Goal: Task Accomplishment & Management: Manage account settings

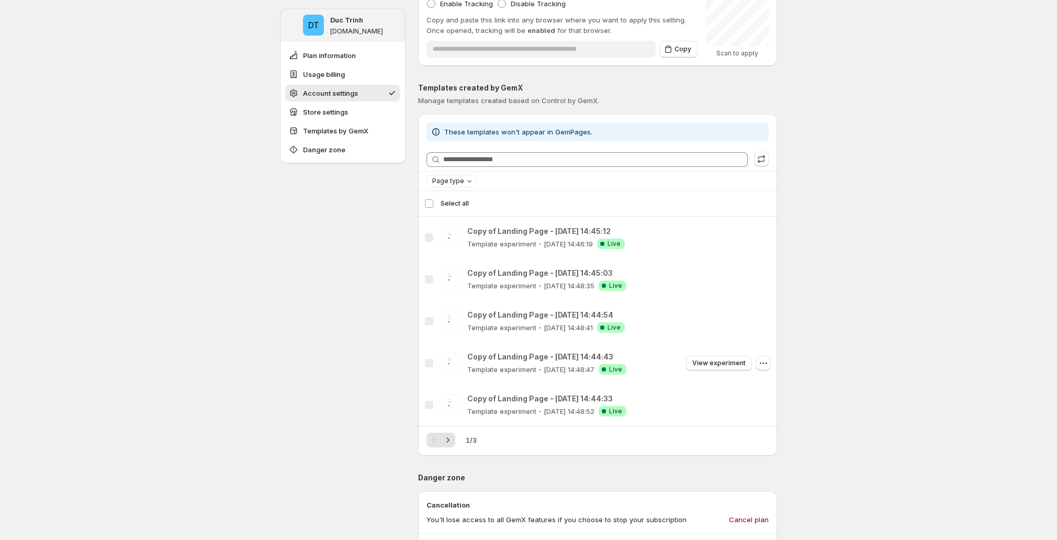
scroll to position [872, 0]
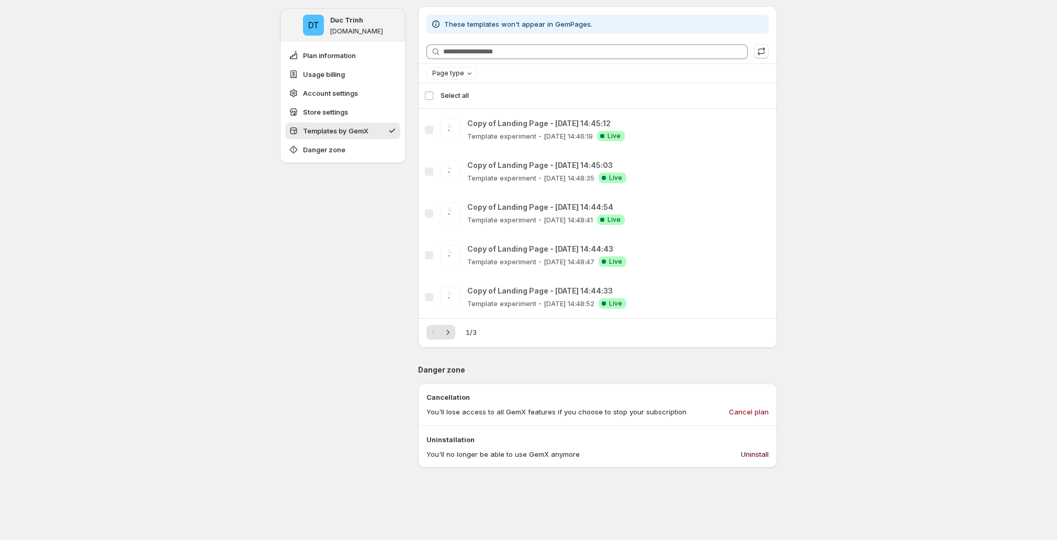
click at [766, 449] on span "Uninstall" at bounding box center [755, 454] width 28 height 10
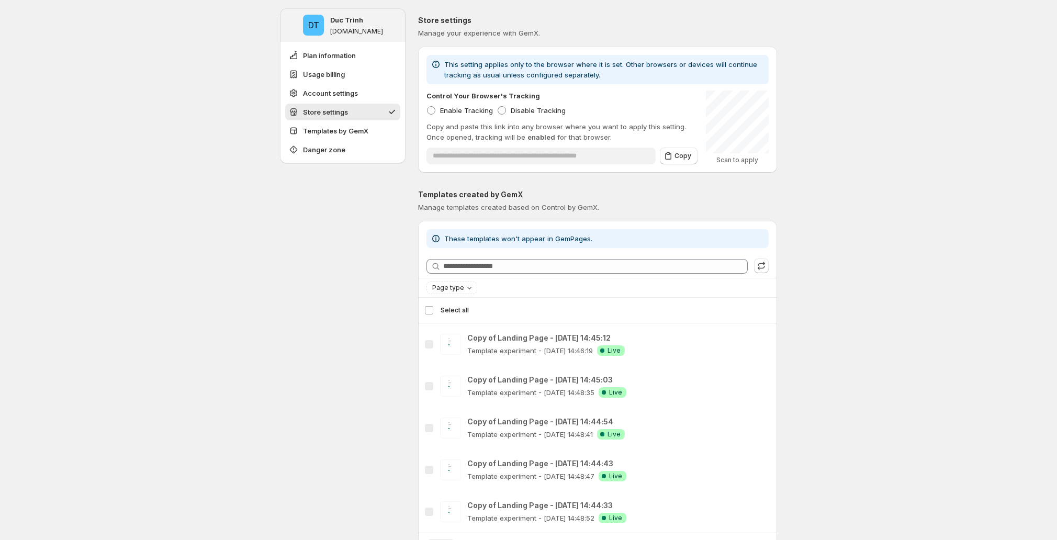
scroll to position [701, 0]
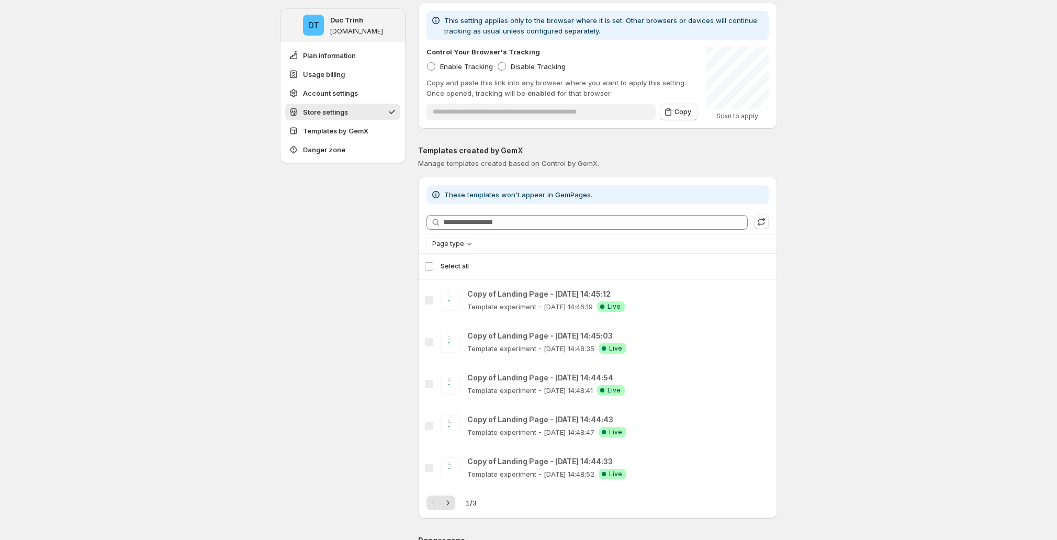
click at [168, 280] on div "DT Duc Trinh ducky-gemx-33.myshopify.com Plan information Usage billing Account…" at bounding box center [528, 187] width 1057 height 1777
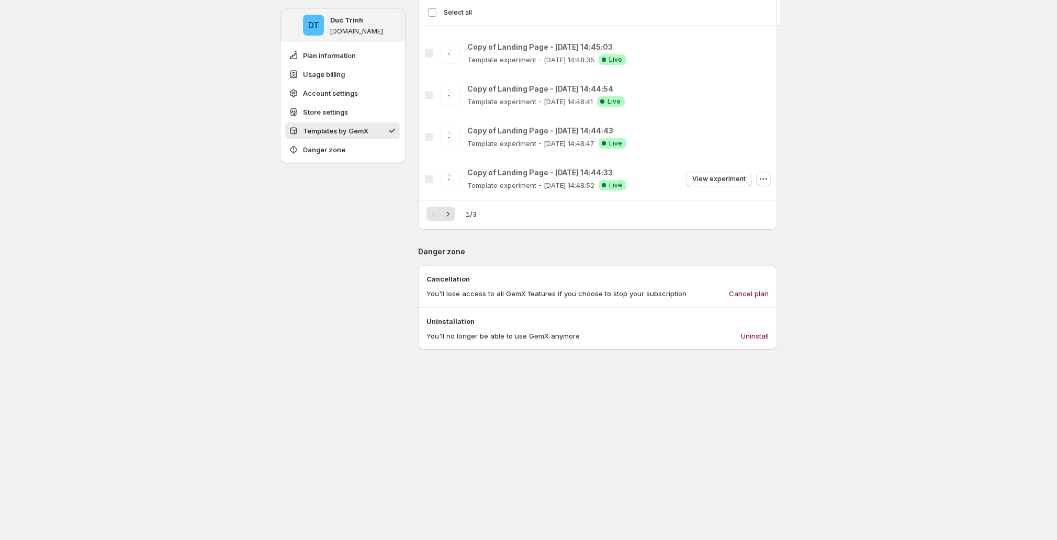
scroll to position [943, 0]
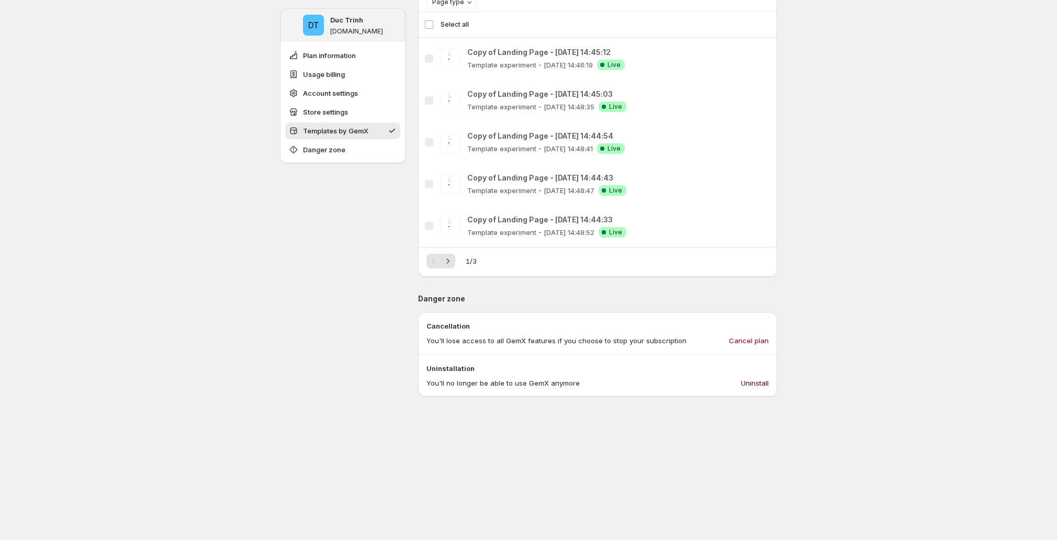
click at [763, 383] on span "Uninstall" at bounding box center [755, 383] width 28 height 10
click at [760, 383] on span "Uninstall" at bounding box center [755, 383] width 28 height 10
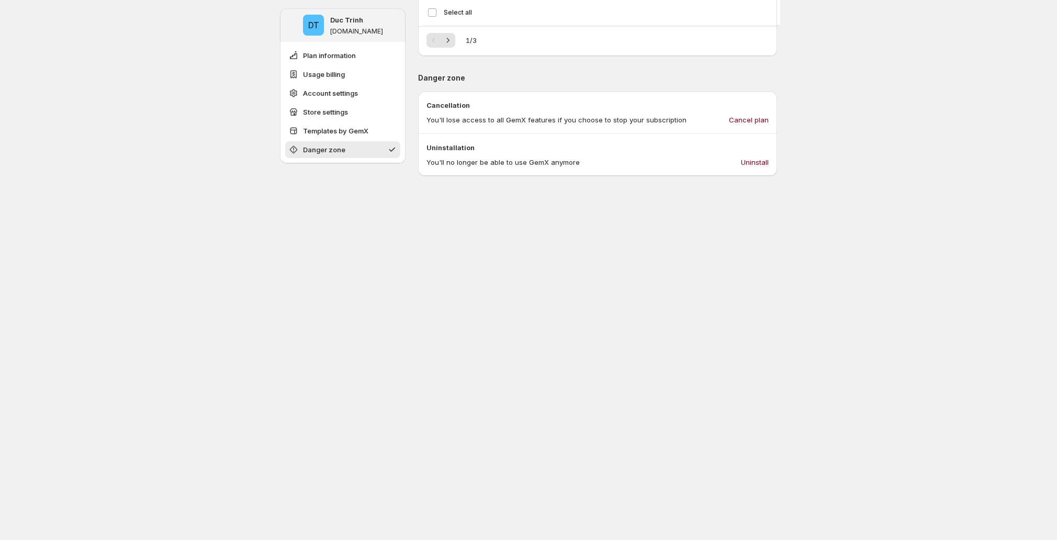
scroll to position [1237, 0]
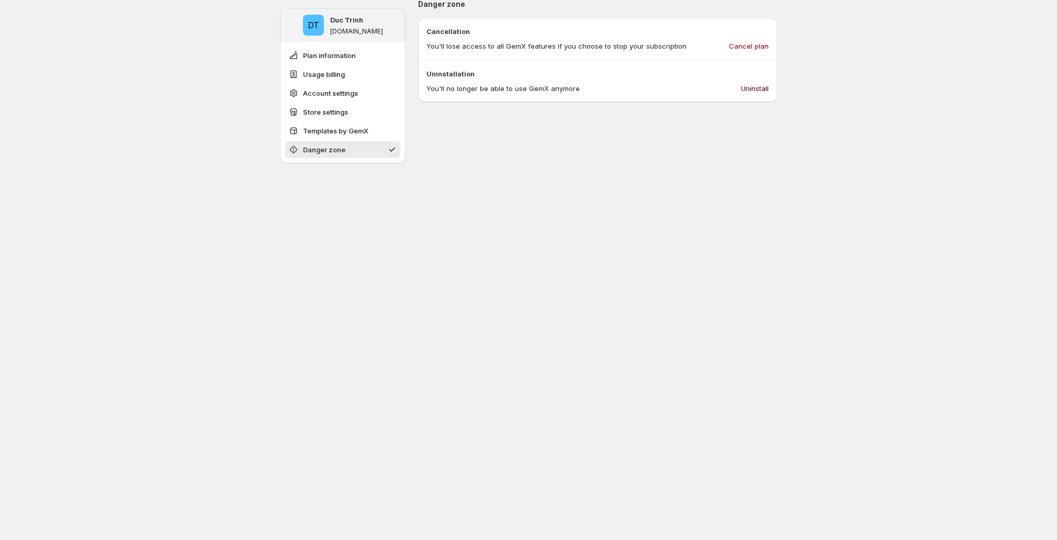
click at [762, 87] on span "Uninstall" at bounding box center [755, 88] width 28 height 10
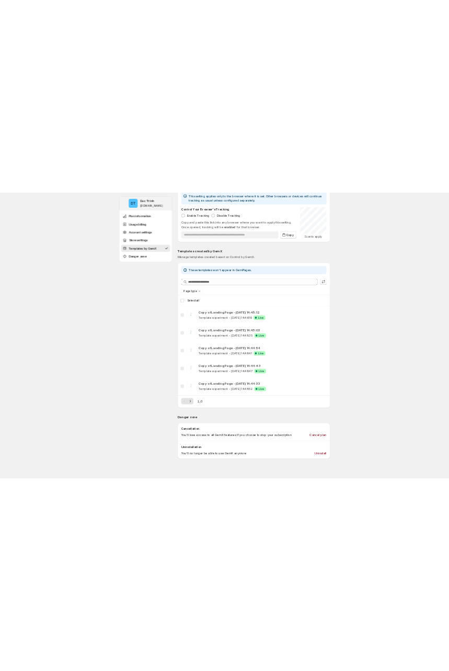
scroll to position [1165, 0]
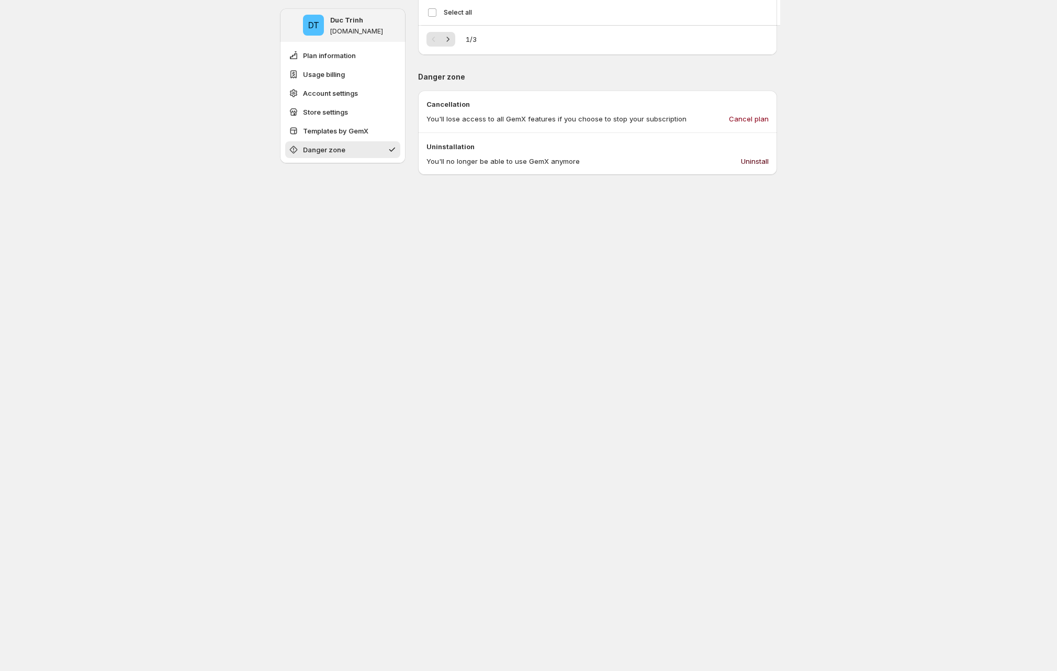
click at [762, 156] on span "Uninstall" at bounding box center [755, 161] width 28 height 10
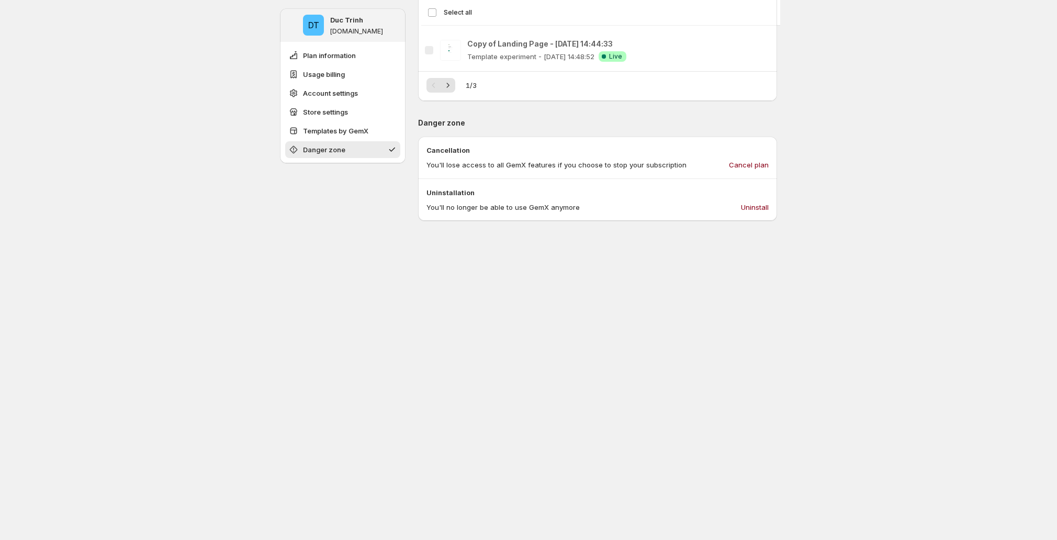
scroll to position [1237, 0]
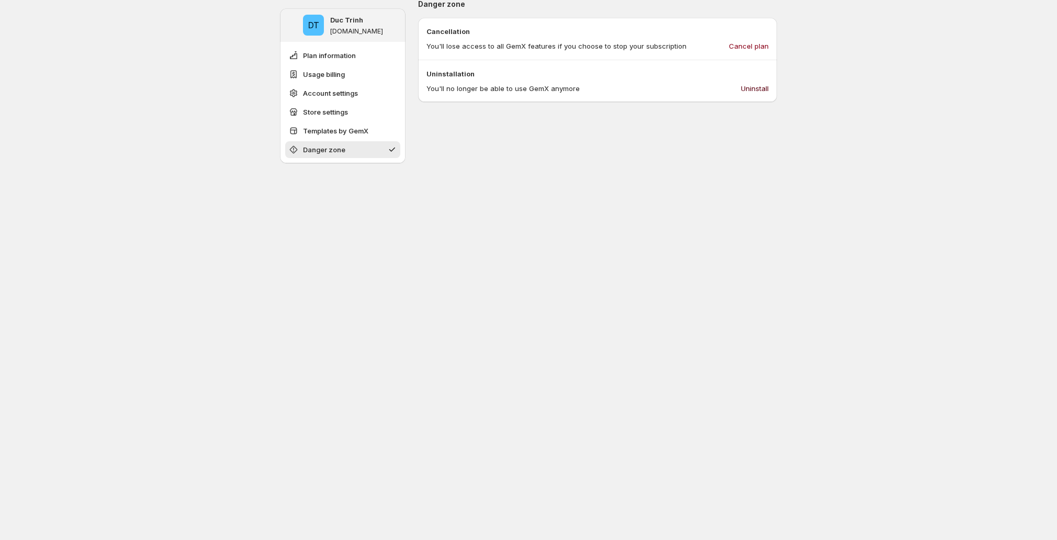
click at [455, 89] on span "Uninstall" at bounding box center [755, 88] width 28 height 10
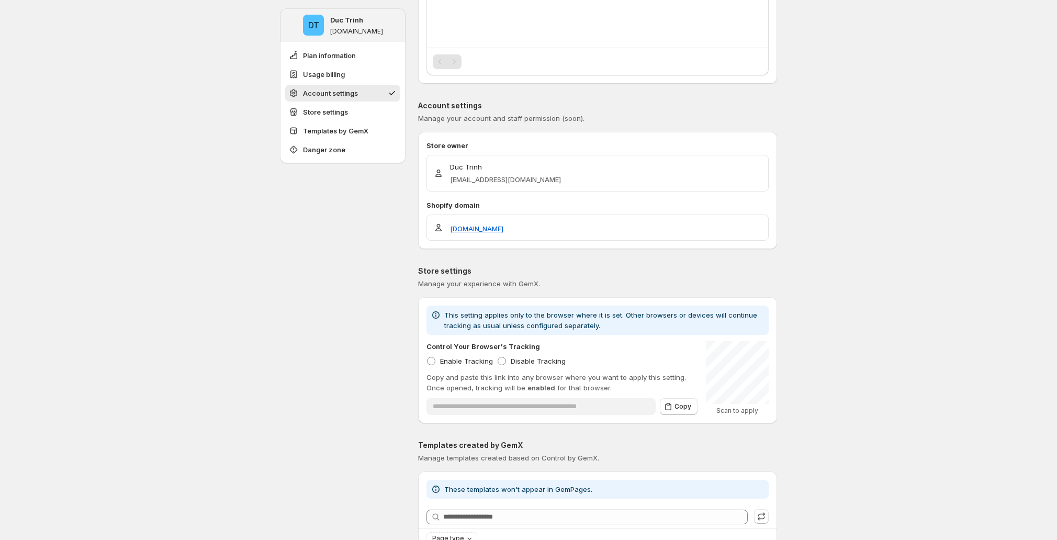
scroll to position [0, 0]
